Goal: Find specific page/section: Find specific page/section

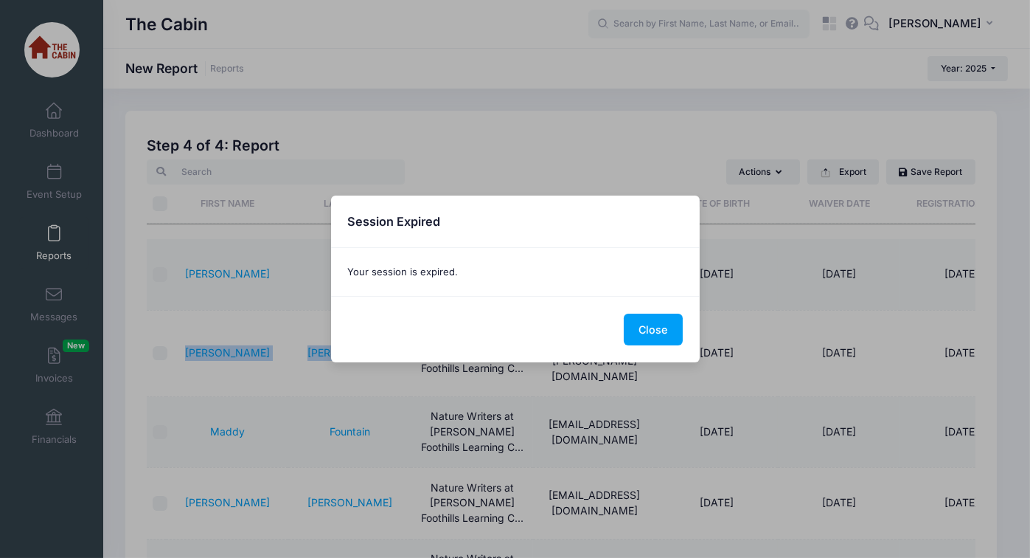
scroll to position [147, 0]
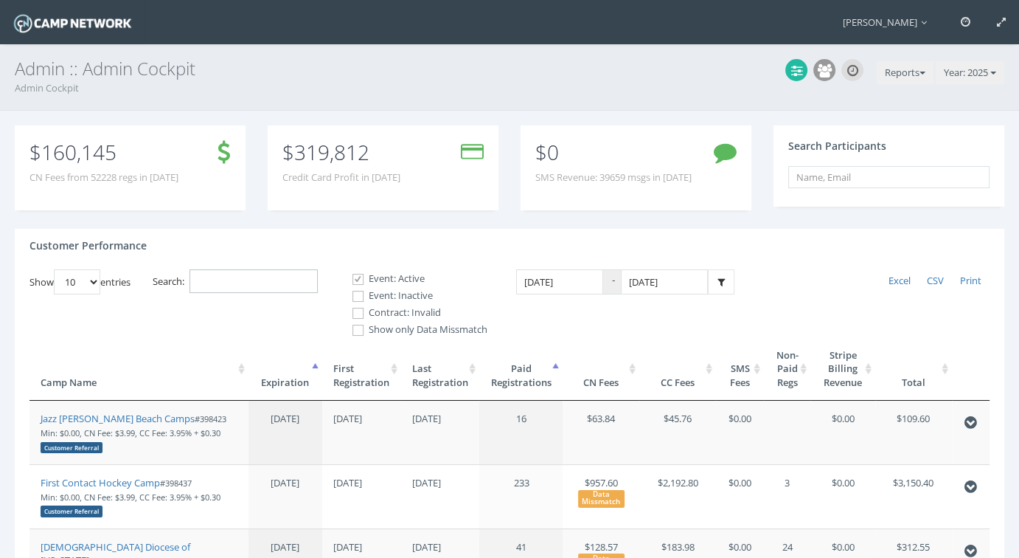
click at [227, 285] on input "Search:" at bounding box center [254, 281] width 128 height 24
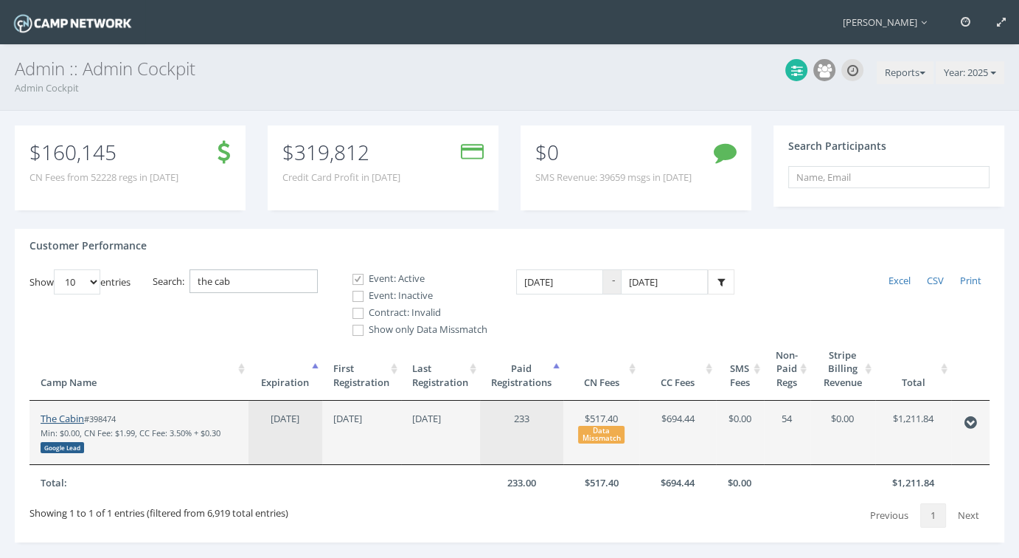
type input "the cab"
click at [68, 420] on link "The Cabin" at bounding box center [63, 418] width 44 height 13
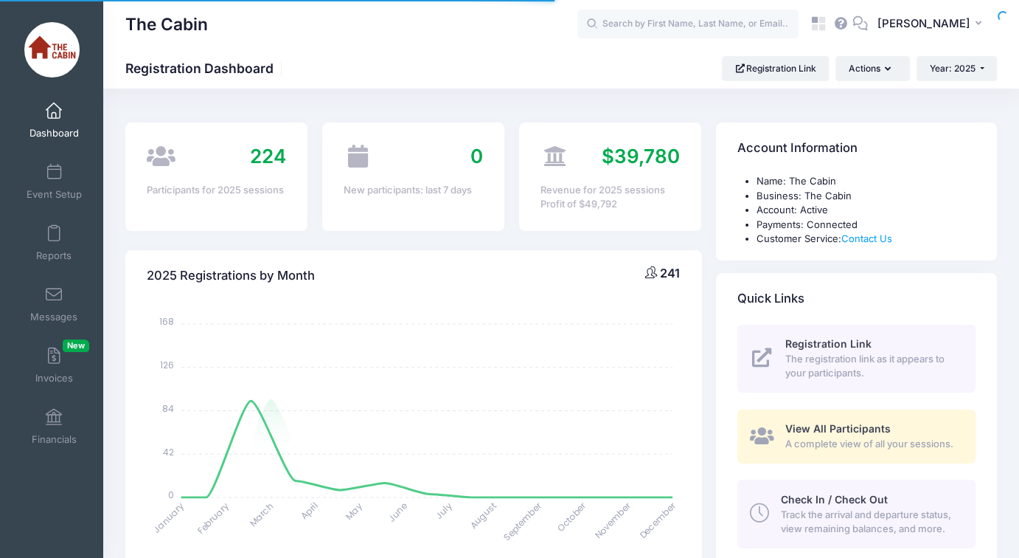
select select
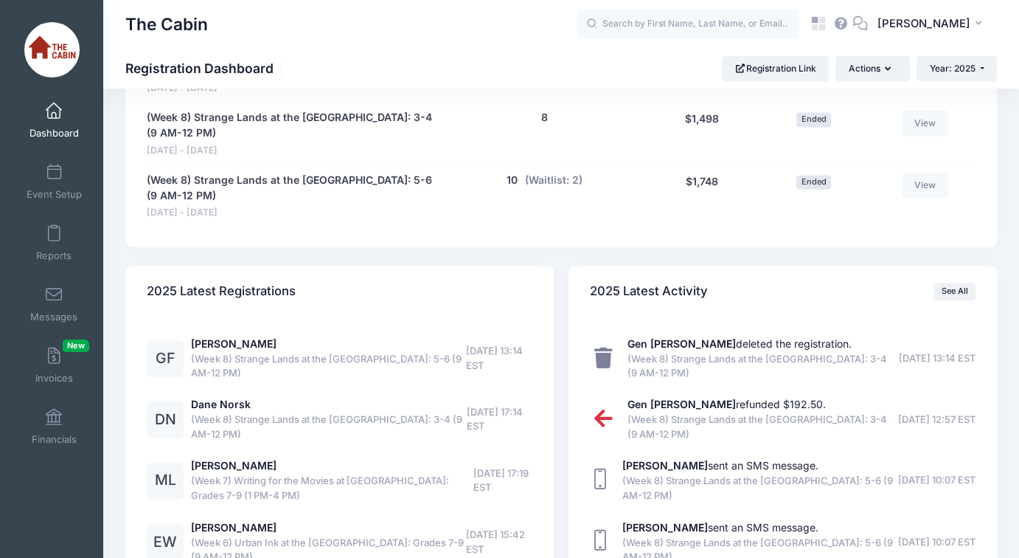
scroll to position [2212, 0]
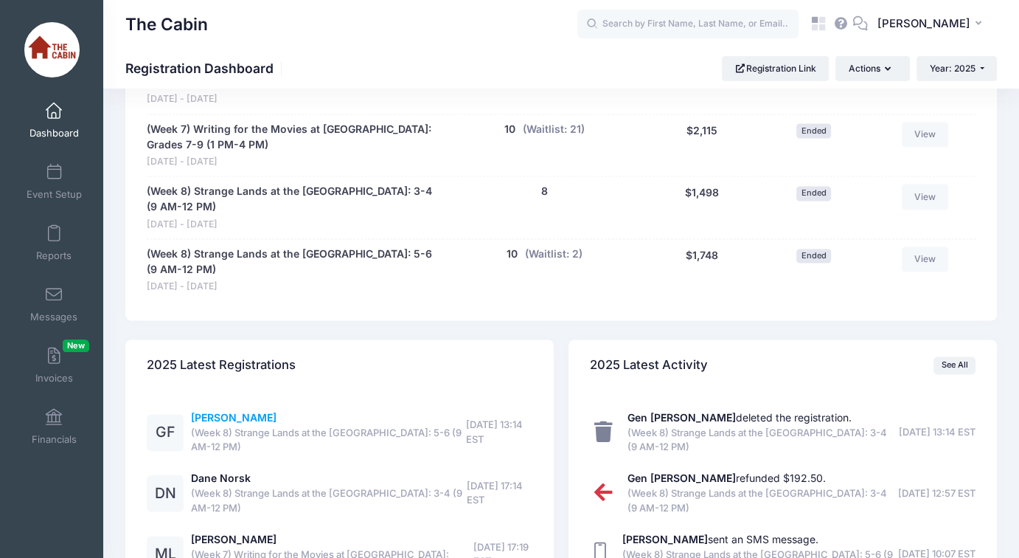
click at [222, 411] on link "[PERSON_NAME]" at bounding box center [234, 417] width 86 height 13
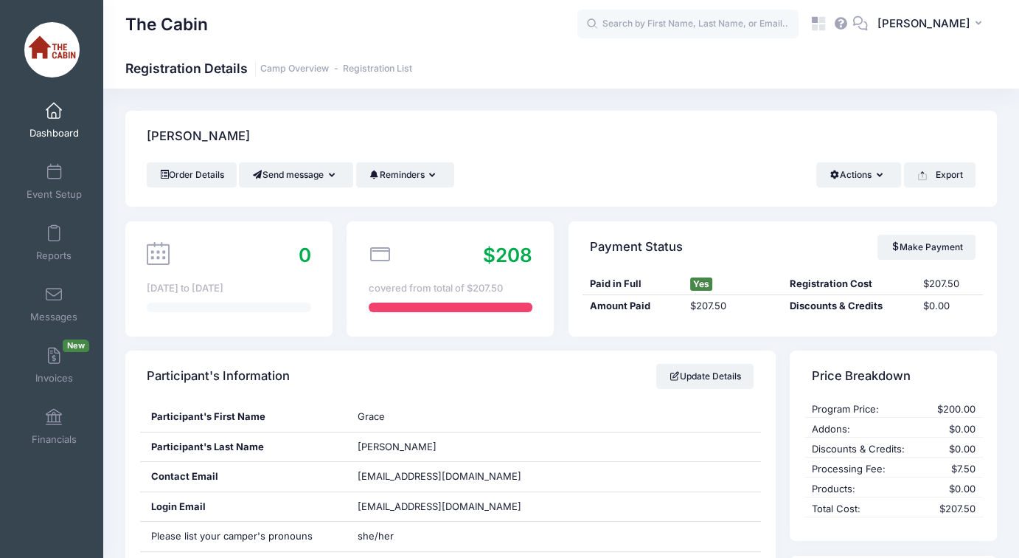
click at [835, 64] on div "The Cabin Registration Details Camp Overview Registration List" at bounding box center [561, 68] width 916 height 21
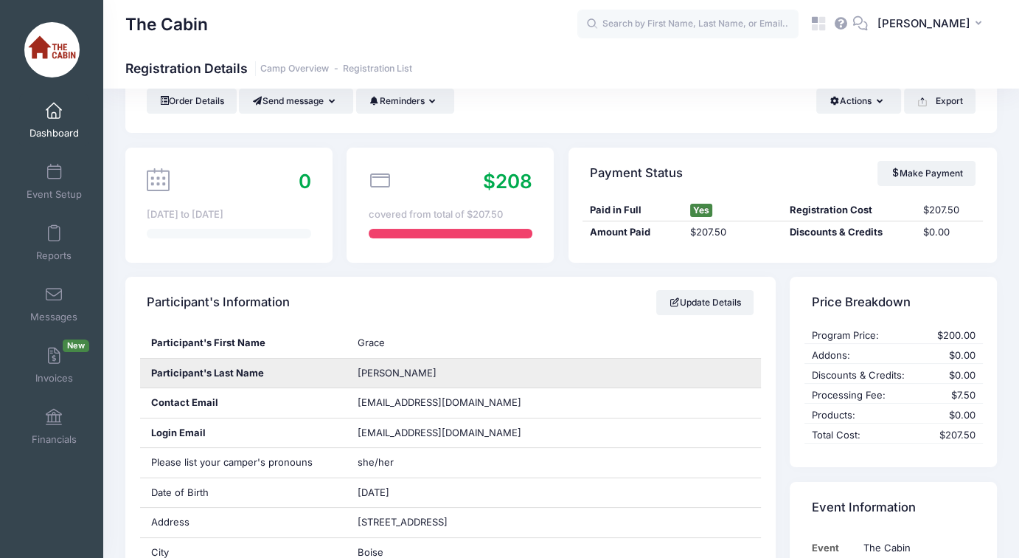
scroll to position [147, 0]
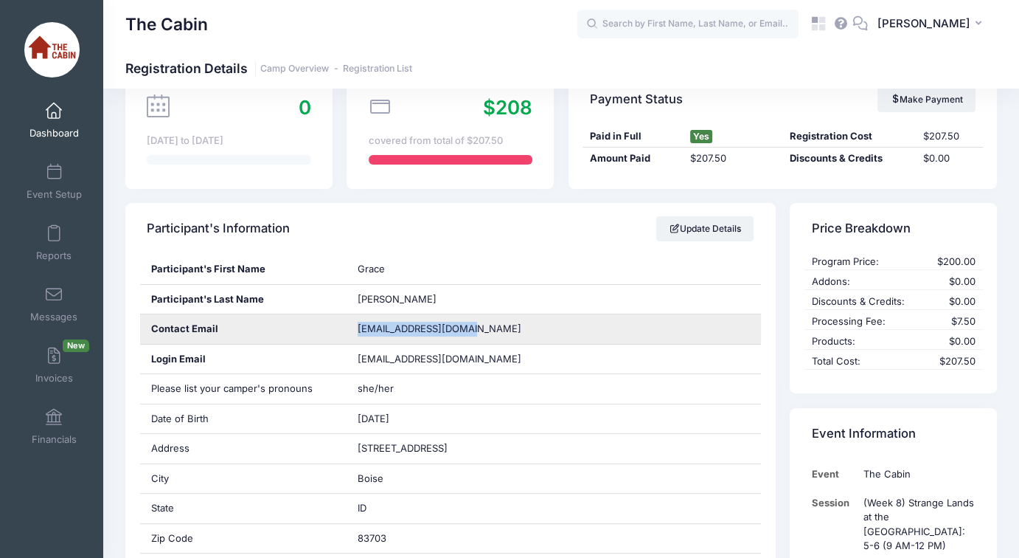
drag, startPoint x: 359, startPoint y: 332, endPoint x: 469, endPoint y: 336, distance: 109.9
click at [469, 336] on div "ecorrigan01@yahoo.com" at bounding box center [554, 328] width 414 height 29
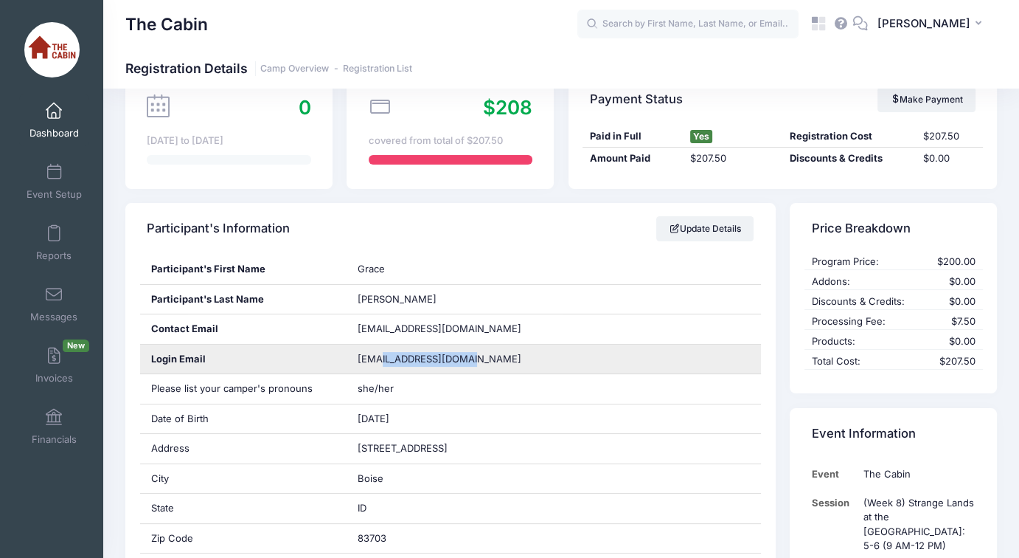
drag, startPoint x: 468, startPoint y: 355, endPoint x: 379, endPoint y: 354, distance: 88.5
click at [379, 354] on span "ecorrigan01@yahoo.com" at bounding box center [450, 359] width 184 height 15
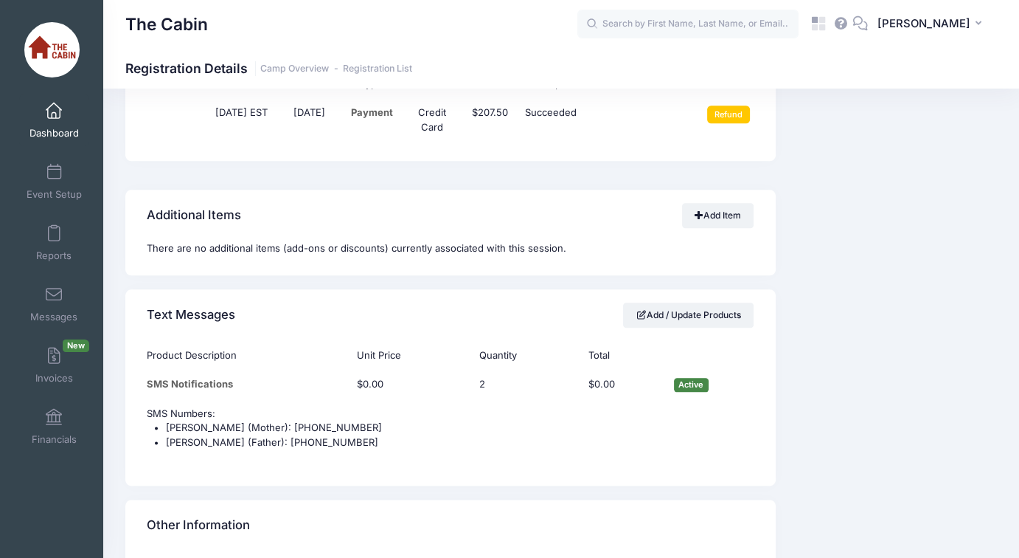
scroll to position [1770, 0]
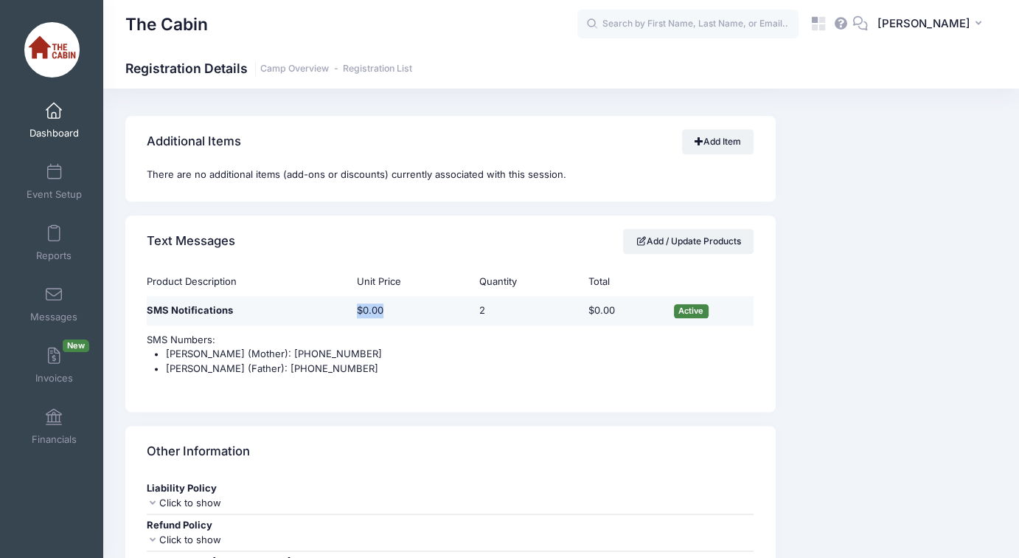
drag, startPoint x: 358, startPoint y: 301, endPoint x: 389, endPoint y: 304, distance: 31.1
click at [389, 304] on td "$0.00" at bounding box center [411, 310] width 122 height 29
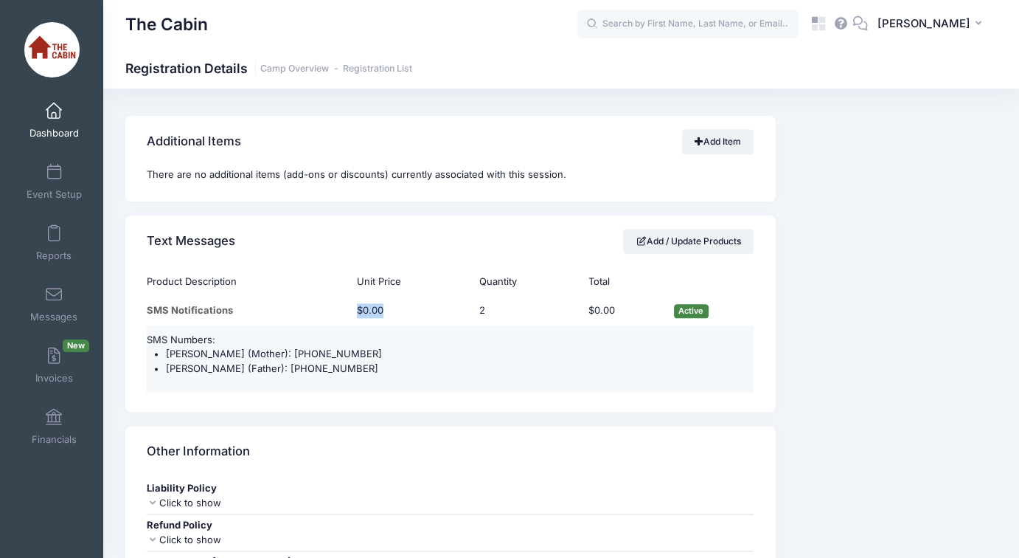
drag, startPoint x: 332, startPoint y: 359, endPoint x: 148, endPoint y: 338, distance: 184.9
click at [148, 338] on td "SMS Numbers: Emily Corrigan (Mother): (415) 812-5412 Phil Fritz (Father): (707)…" at bounding box center [450, 358] width 607 height 67
click at [248, 348] on li "Emily Corrigan (Mother): (415) 812-5412" at bounding box center [460, 354] width 588 height 15
click at [309, 347] on li "Emily Corrigan (Mother): (415) 812-5412" at bounding box center [460, 354] width 588 height 15
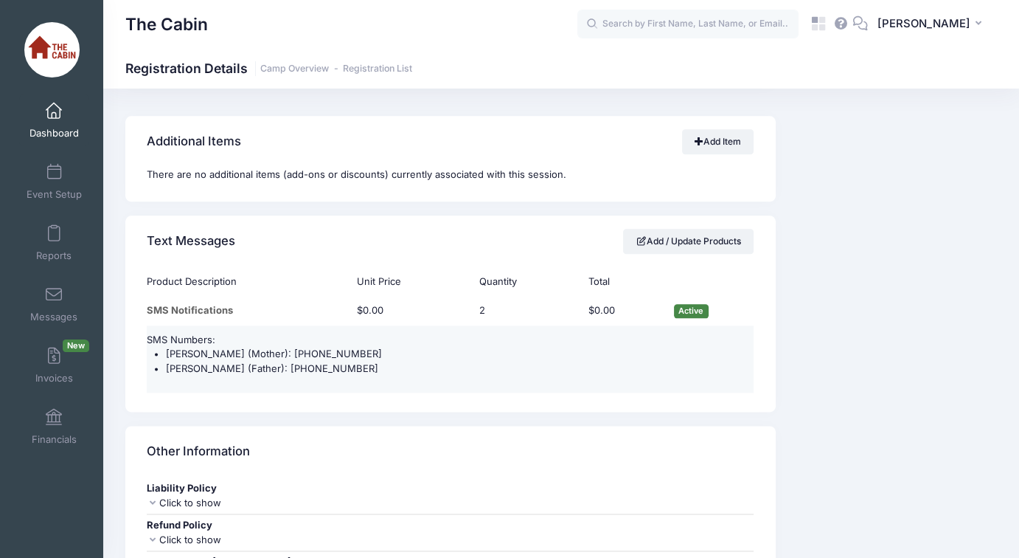
drag, startPoint x: 326, startPoint y: 357, endPoint x: 148, endPoint y: 336, distance: 178.9
click at [148, 336] on td "SMS Numbers: Emily Corrigan (Mother): (415) 812-5412 Phil Fritz (Father): (707)…" at bounding box center [450, 358] width 607 height 67
click at [355, 361] on li "Phil Fritz (Father): (707) 320-7742" at bounding box center [460, 368] width 588 height 15
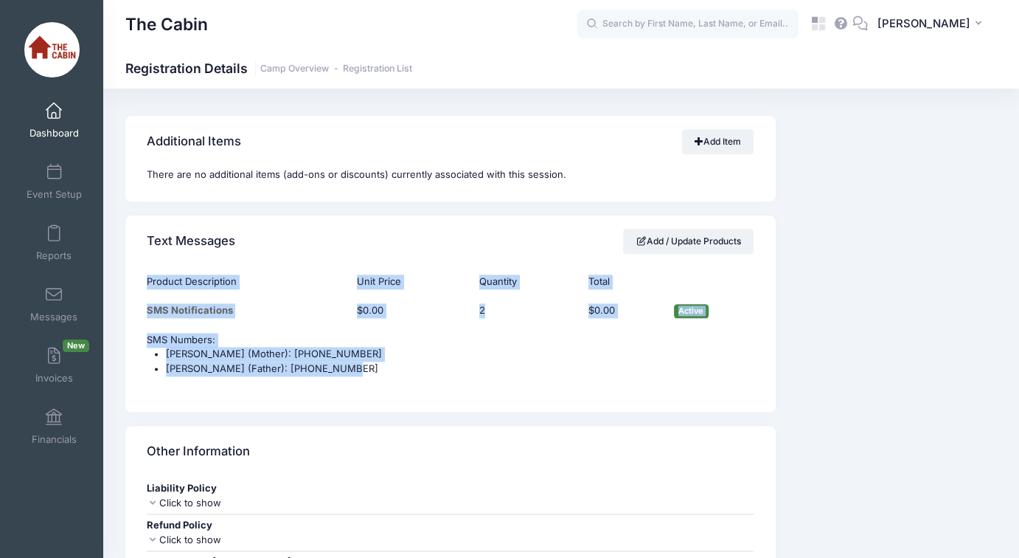
drag, startPoint x: 329, startPoint y: 367, endPoint x: 144, endPoint y: 336, distance: 187.6
click at [144, 336] on div "Product Description Unit Price Quantity Total SMS Notifications $0.00 2 $0.00 A…" at bounding box center [451, 329] width 622 height 125
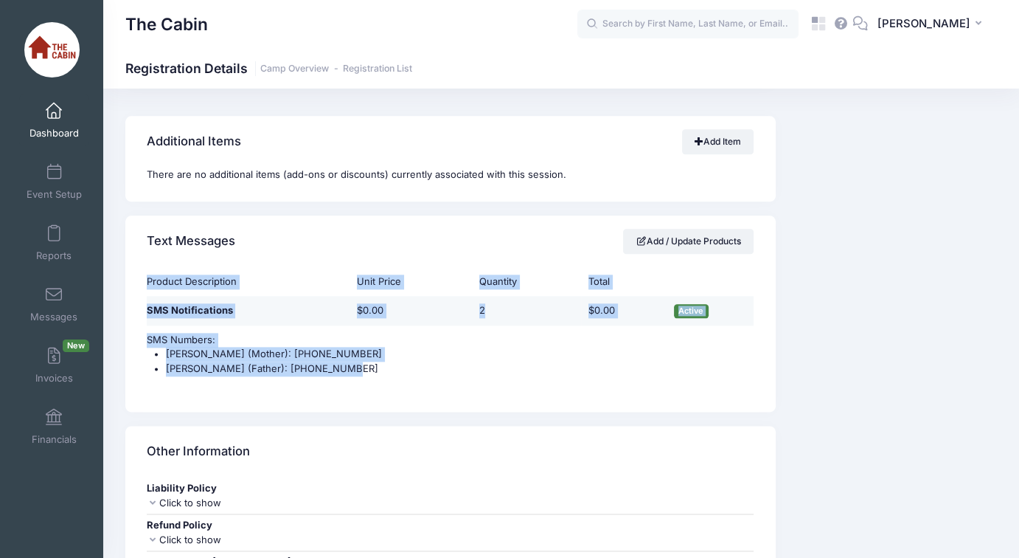
click at [585, 305] on td "$0.00" at bounding box center [624, 310] width 86 height 29
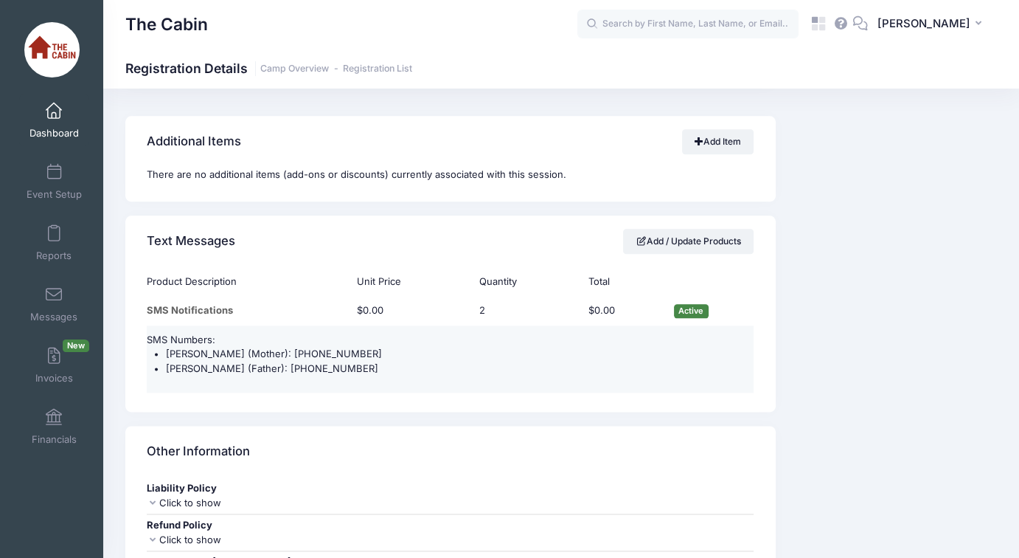
drag, startPoint x: 358, startPoint y: 302, endPoint x: 465, endPoint y: 347, distance: 115.3
click at [466, 347] on tbody "SMS Notifications $0.00 2 $0.00 Active SMS Numbers: Emily Corrigan (Mother): (4…" at bounding box center [450, 344] width 607 height 97
click at [326, 347] on li "Emily Corrigan (Mother): (415) 812-5412" at bounding box center [460, 354] width 588 height 15
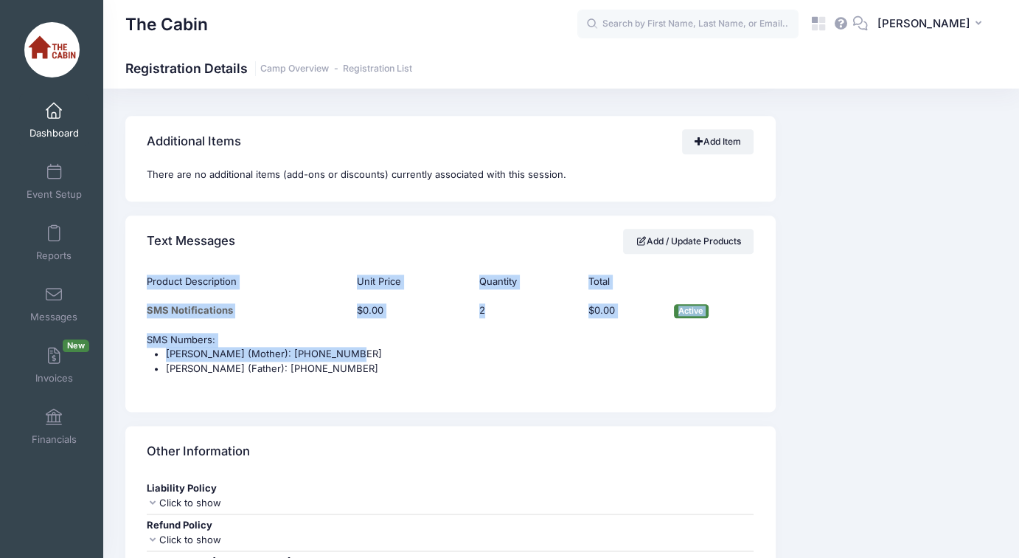
drag, startPoint x: 326, startPoint y: 353, endPoint x: 142, endPoint y: 337, distance: 184.3
click at [142, 337] on div "Product Description Unit Price Quantity Total SMS Notifications $0.00 2 $0.00 A…" at bounding box center [451, 329] width 622 height 125
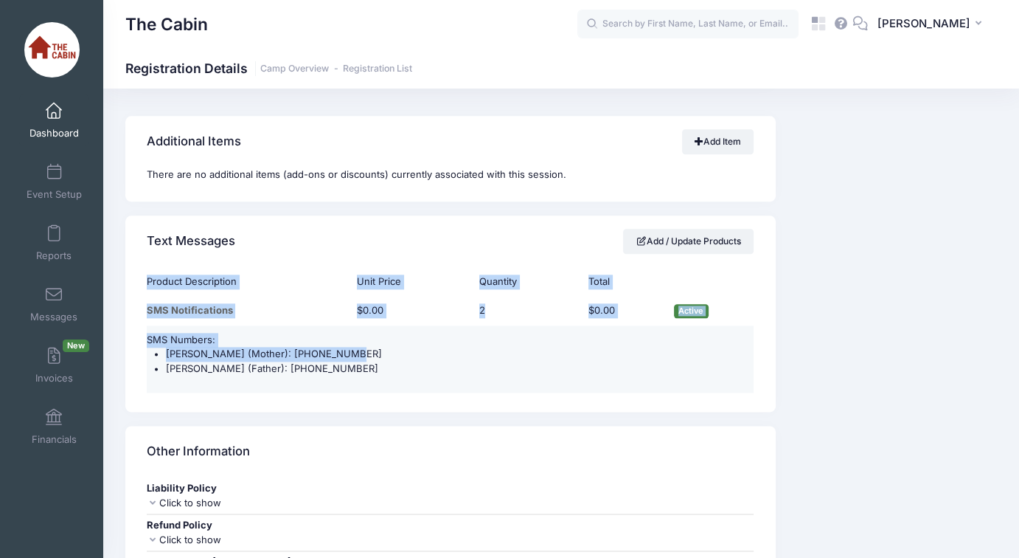
drag, startPoint x: 320, startPoint y: 362, endPoint x: 150, endPoint y: 337, distance: 171.5
click at [150, 337] on td "SMS Numbers: Emily Corrigan (Mother): (415) 812-5412 Phil Fritz (Father): (707)…" at bounding box center [450, 358] width 607 height 67
click at [251, 347] on li "Emily Corrigan (Mother): (415) 812-5412" at bounding box center [460, 354] width 588 height 15
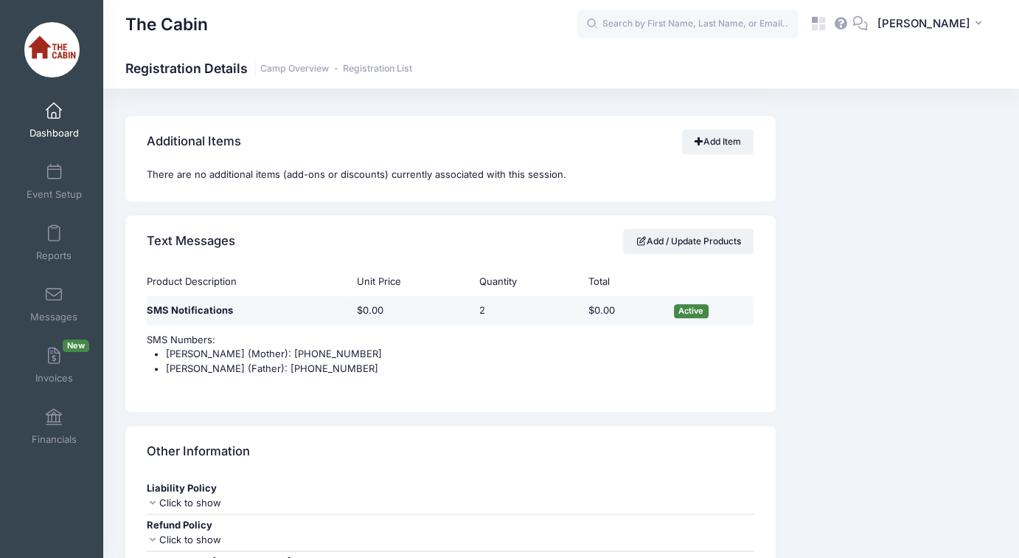
drag, startPoint x: 150, startPoint y: 300, endPoint x: 636, endPoint y: 308, distance: 486.1
click at [636, 308] on tr "SMS Notifications $0.00 2 $0.00 Active" at bounding box center [450, 310] width 607 height 29
click at [631, 310] on td "$0.00" at bounding box center [624, 310] width 86 height 29
drag, startPoint x: 631, startPoint y: 310, endPoint x: 155, endPoint y: 295, distance: 475.9
click at [155, 296] on tr "SMS Notifications $0.00 2 $0.00 Active" at bounding box center [450, 310] width 607 height 29
